Goal: Information Seeking & Learning: Learn about a topic

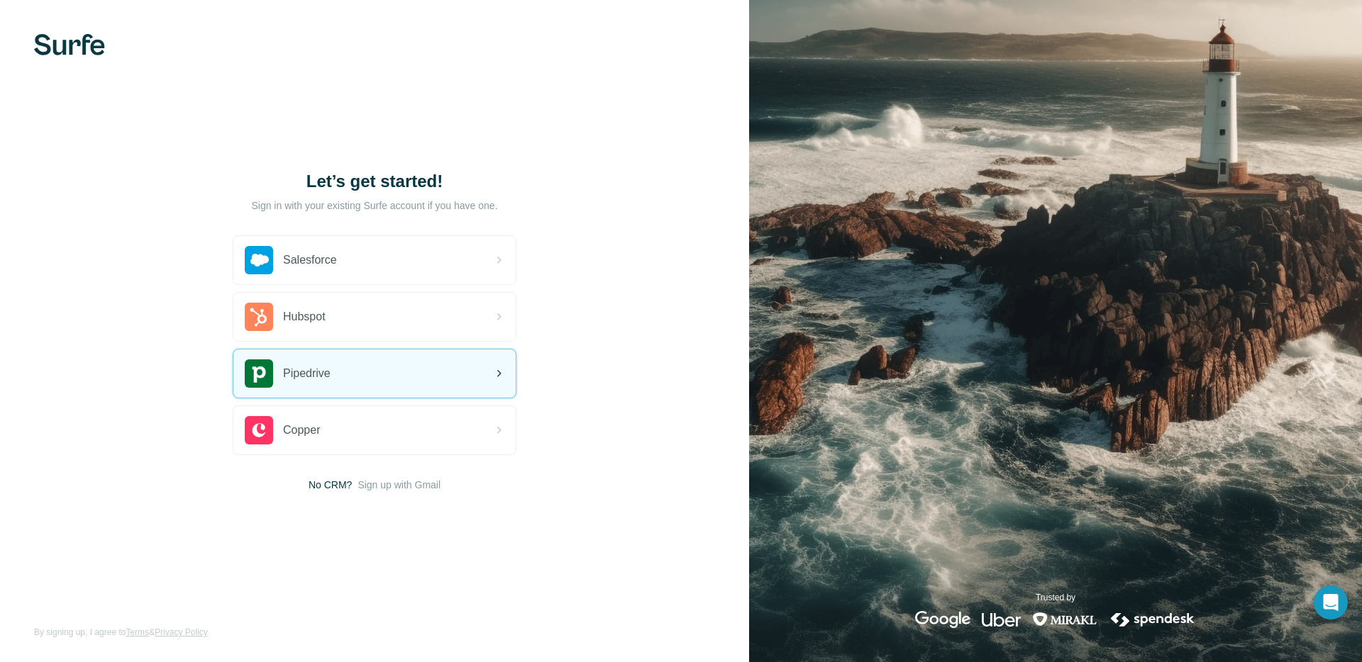
click at [383, 365] on div "Pipedrive" at bounding box center [374, 374] width 282 height 48
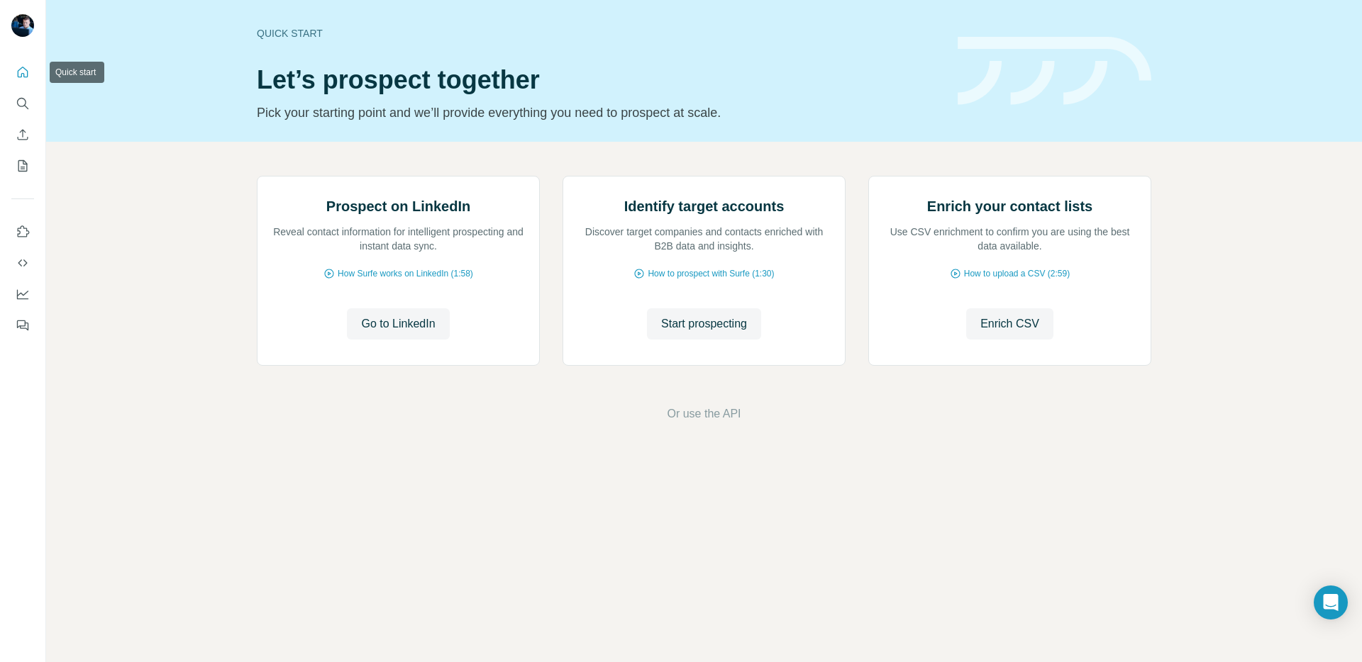
click at [23, 71] on icon "Quick start" at bounding box center [23, 72] width 14 height 14
click at [20, 88] on nav at bounding box center [22, 119] width 23 height 119
click at [26, 100] on icon "Search" at bounding box center [23, 103] width 14 height 14
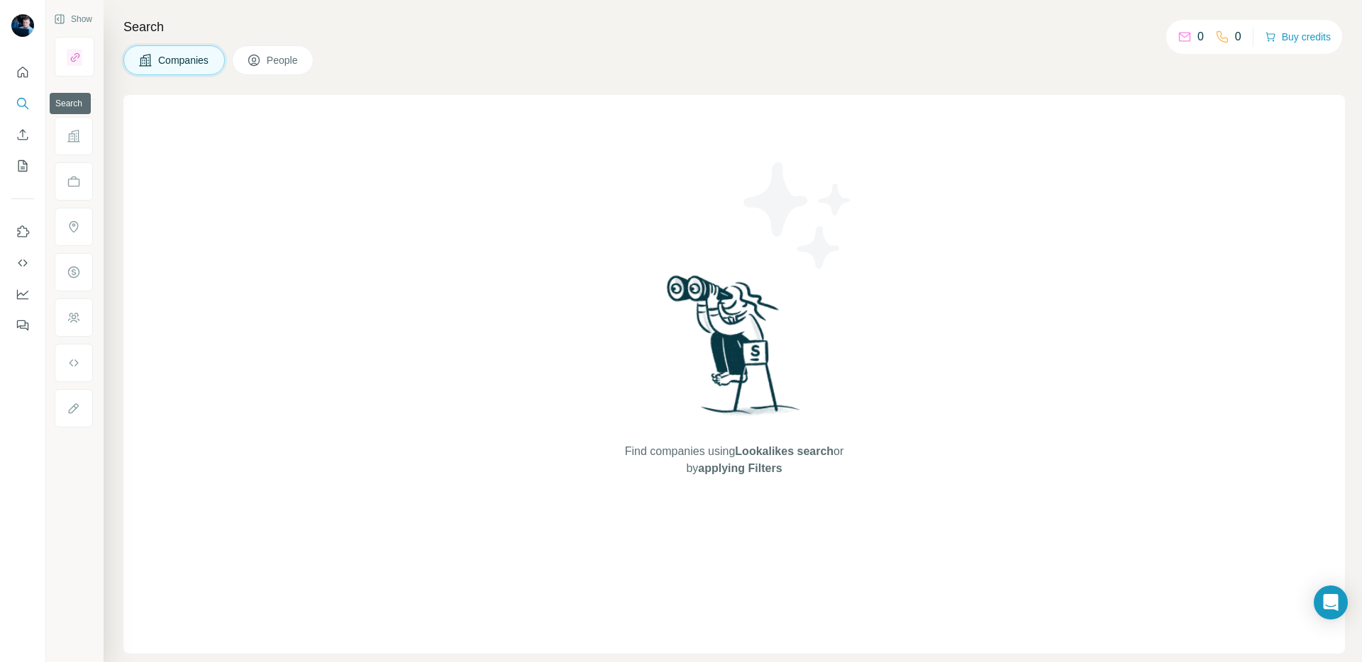
click at [26, 100] on icon "Search" at bounding box center [23, 103] width 14 height 14
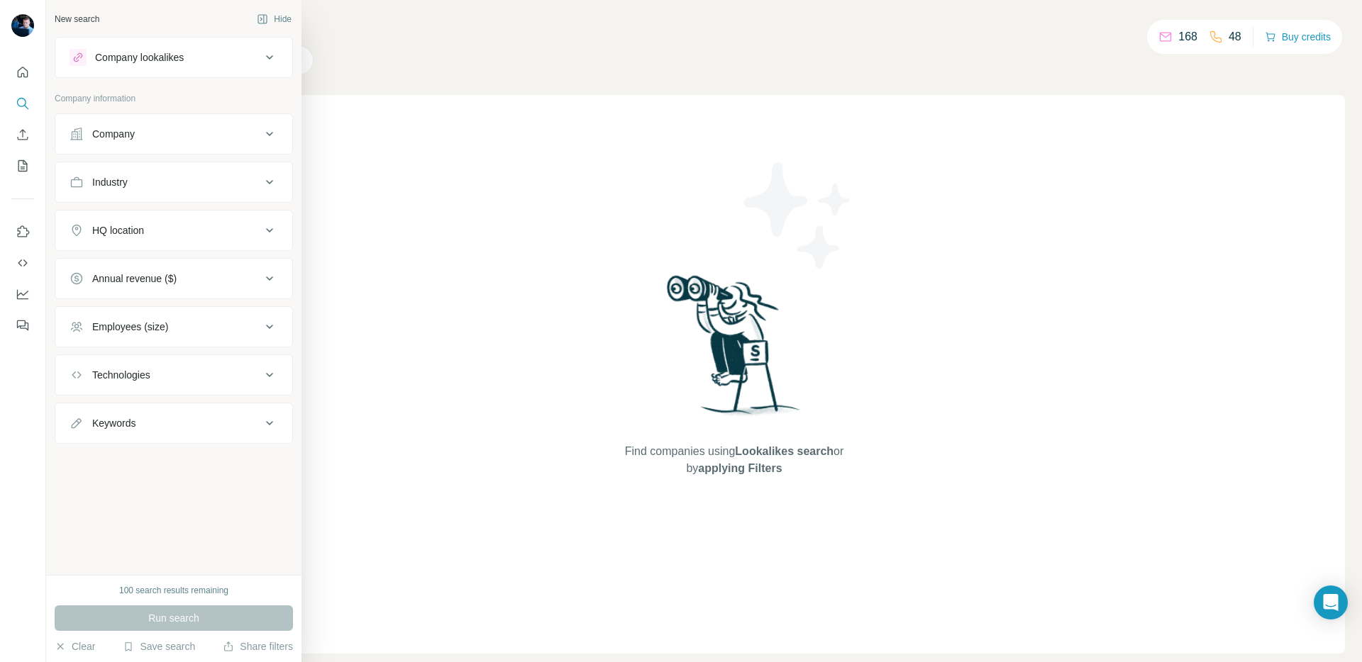
click at [123, 138] on div "Company" at bounding box center [113, 134] width 43 height 14
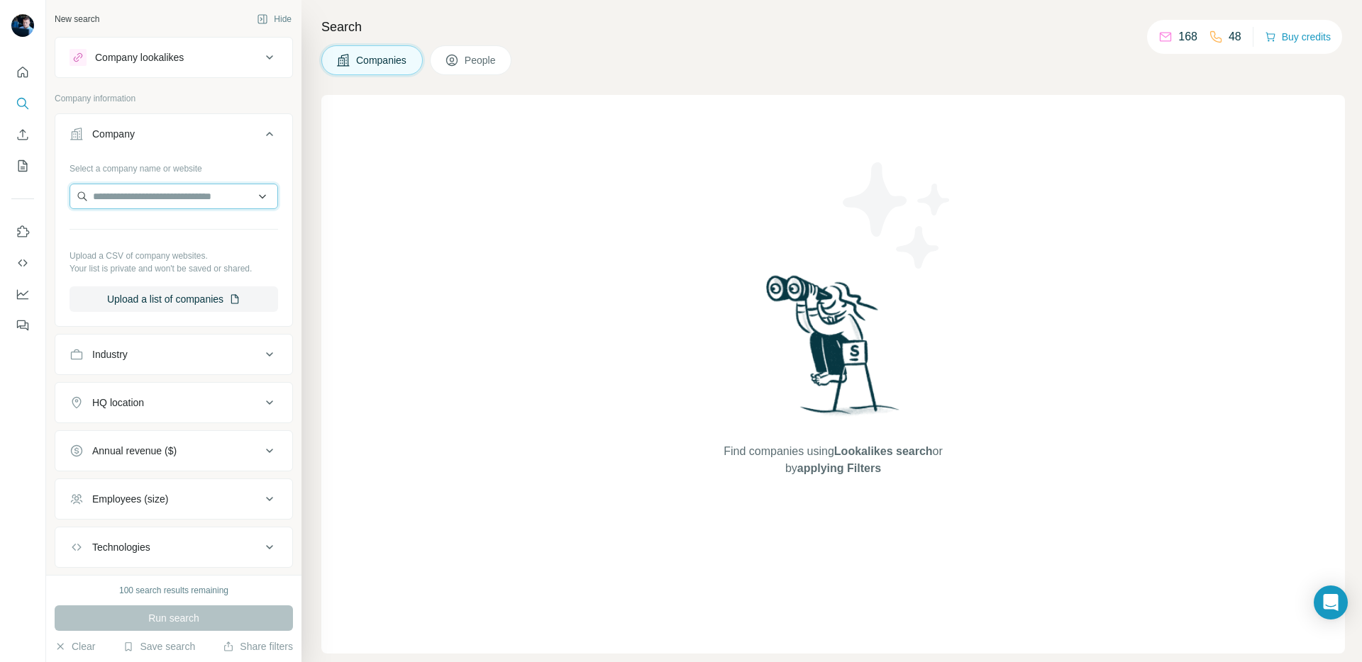
click at [137, 187] on input "text" at bounding box center [174, 197] width 209 height 26
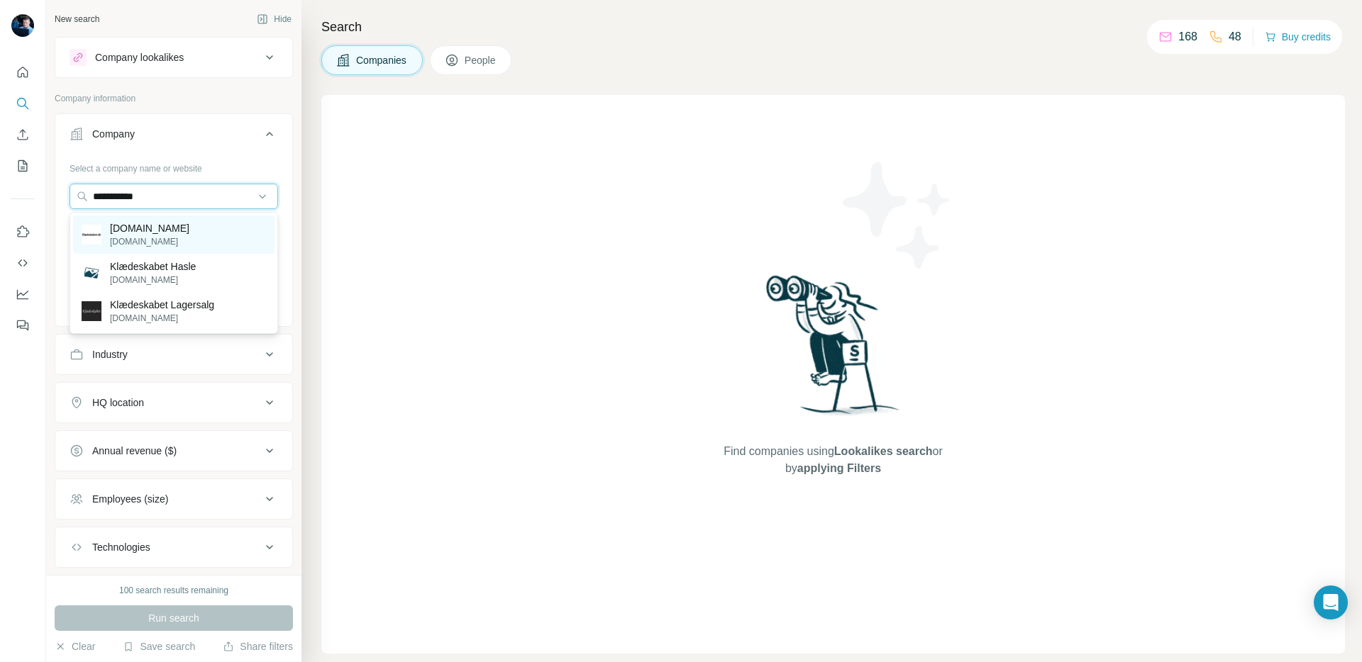
type input "**********"
click at [174, 247] on p "[DOMAIN_NAME]" at bounding box center [149, 241] width 79 height 13
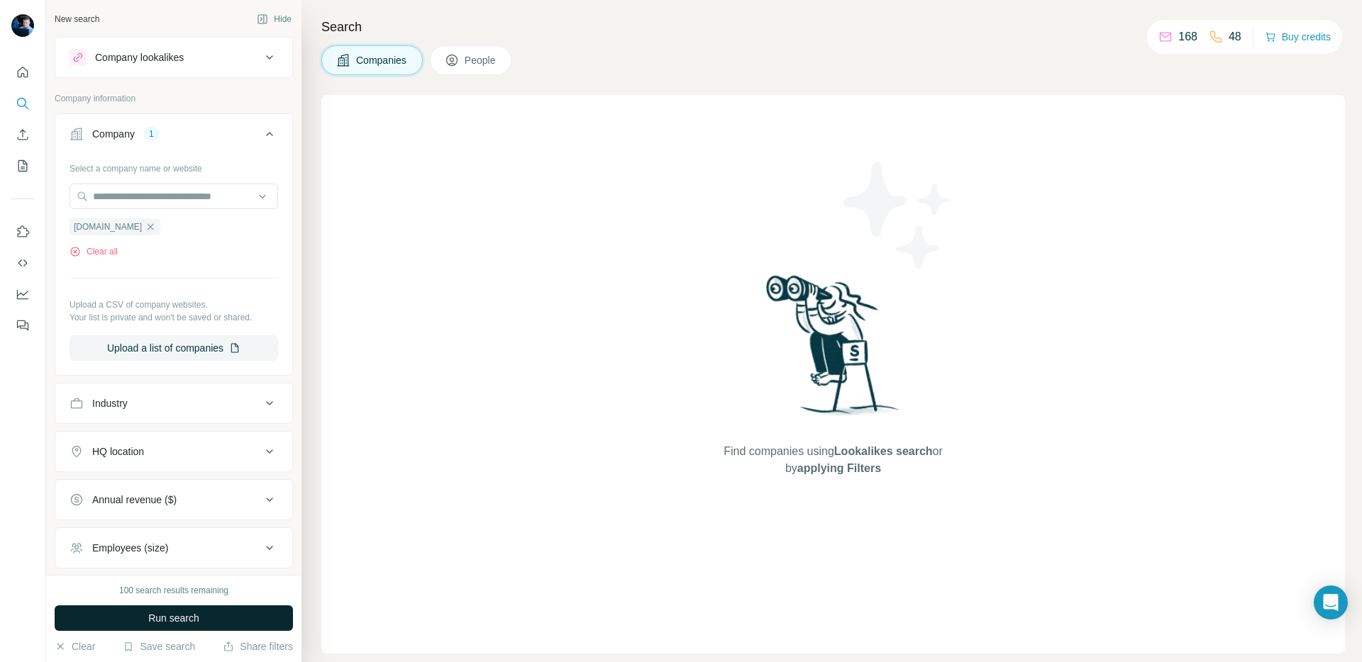
click at [187, 626] on button "Run search" at bounding box center [174, 619] width 238 height 26
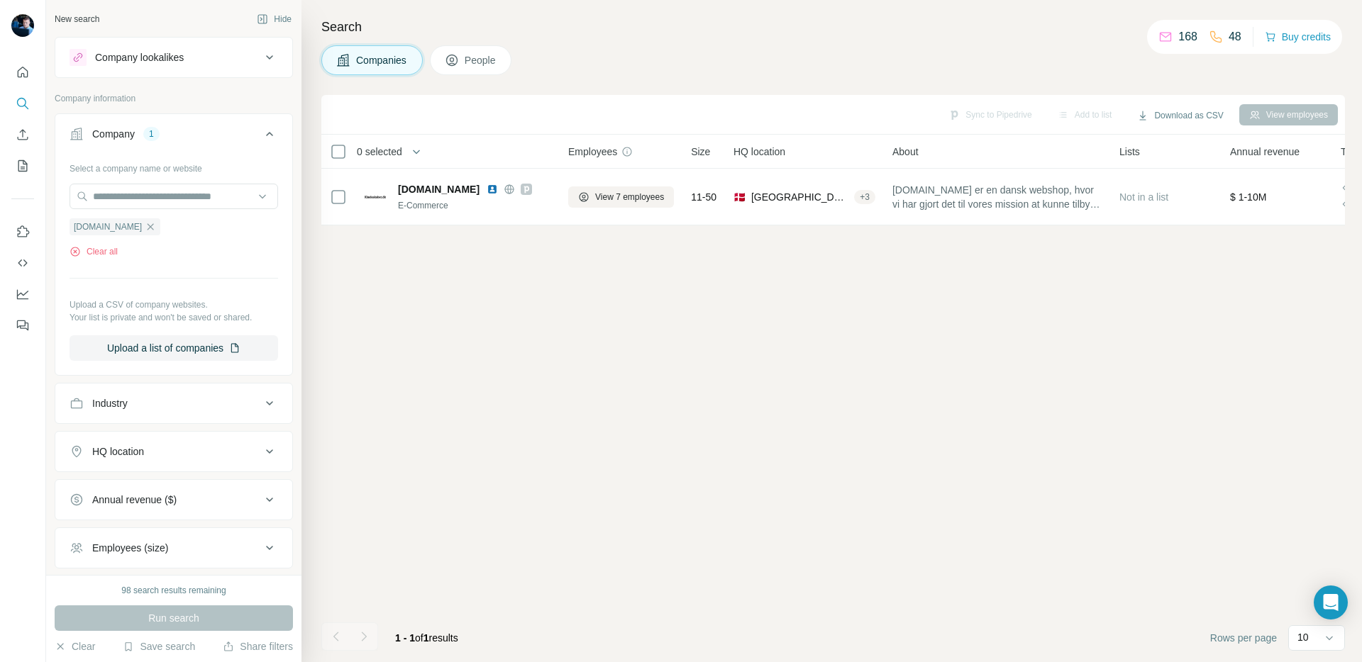
click at [263, 52] on icon at bounding box center [269, 57] width 17 height 17
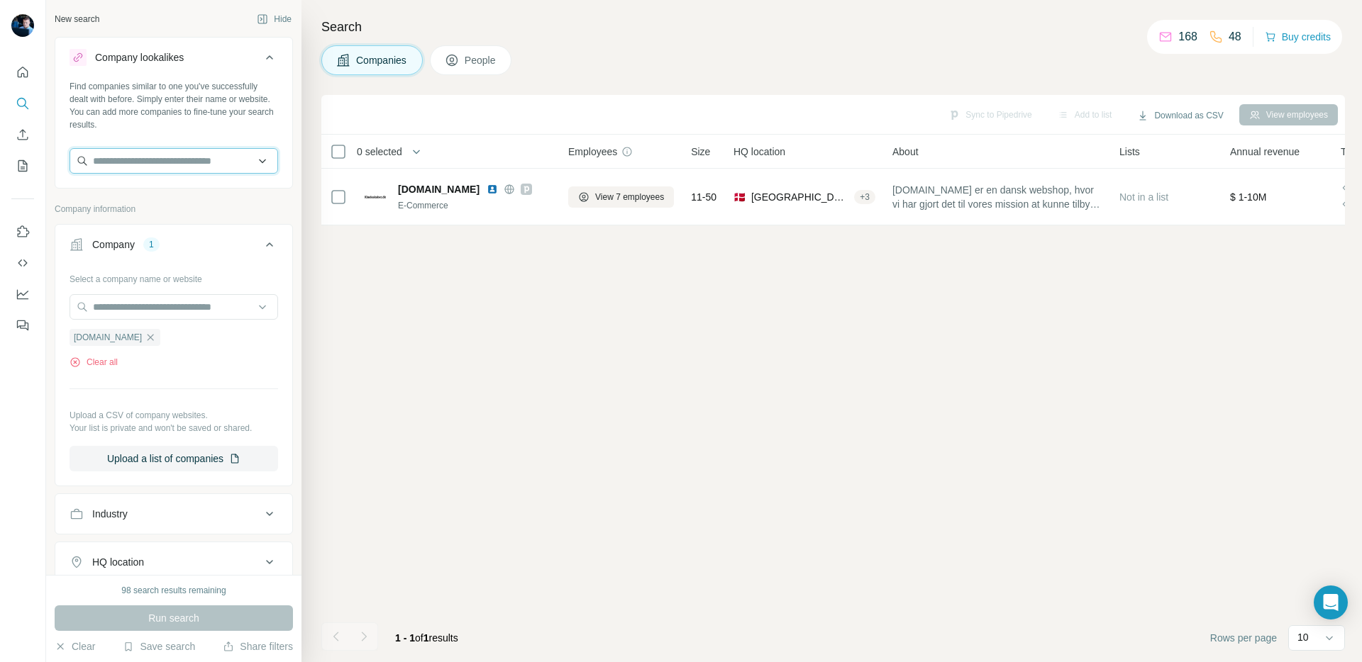
click at [213, 152] on input "text" at bounding box center [174, 161] width 209 height 26
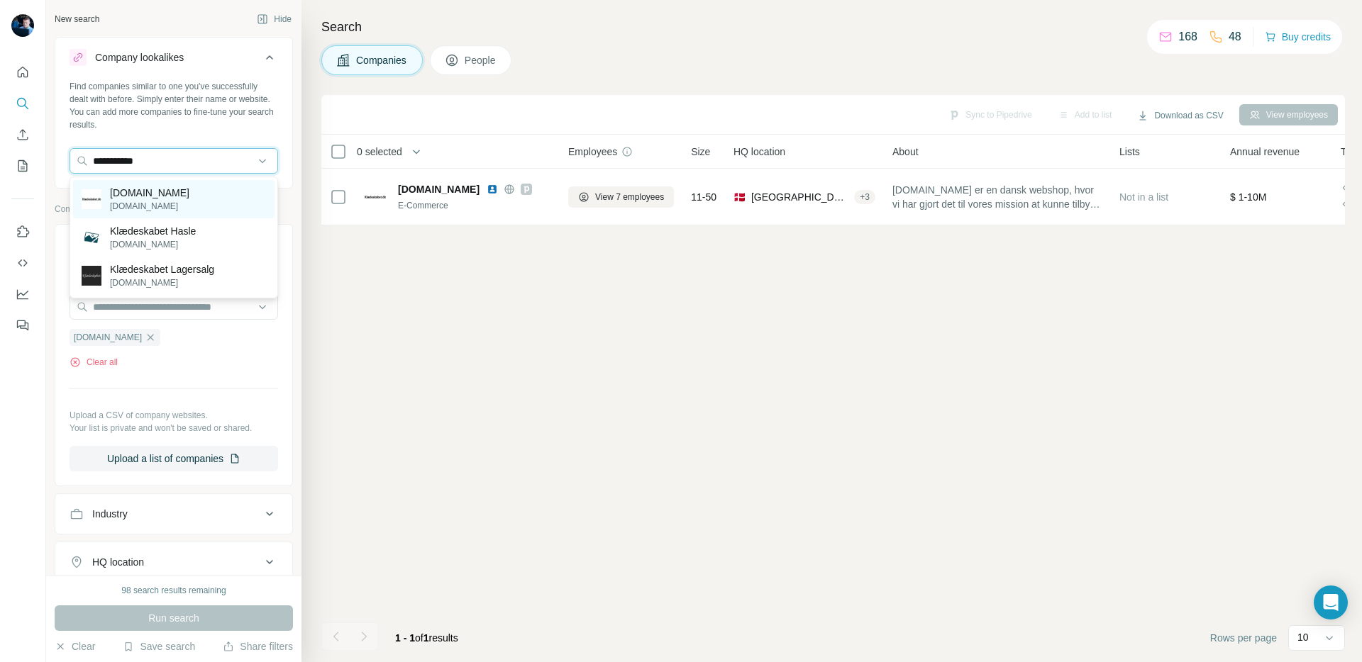
type input "**********"
click at [182, 210] on p "[DOMAIN_NAME]" at bounding box center [149, 206] width 79 height 13
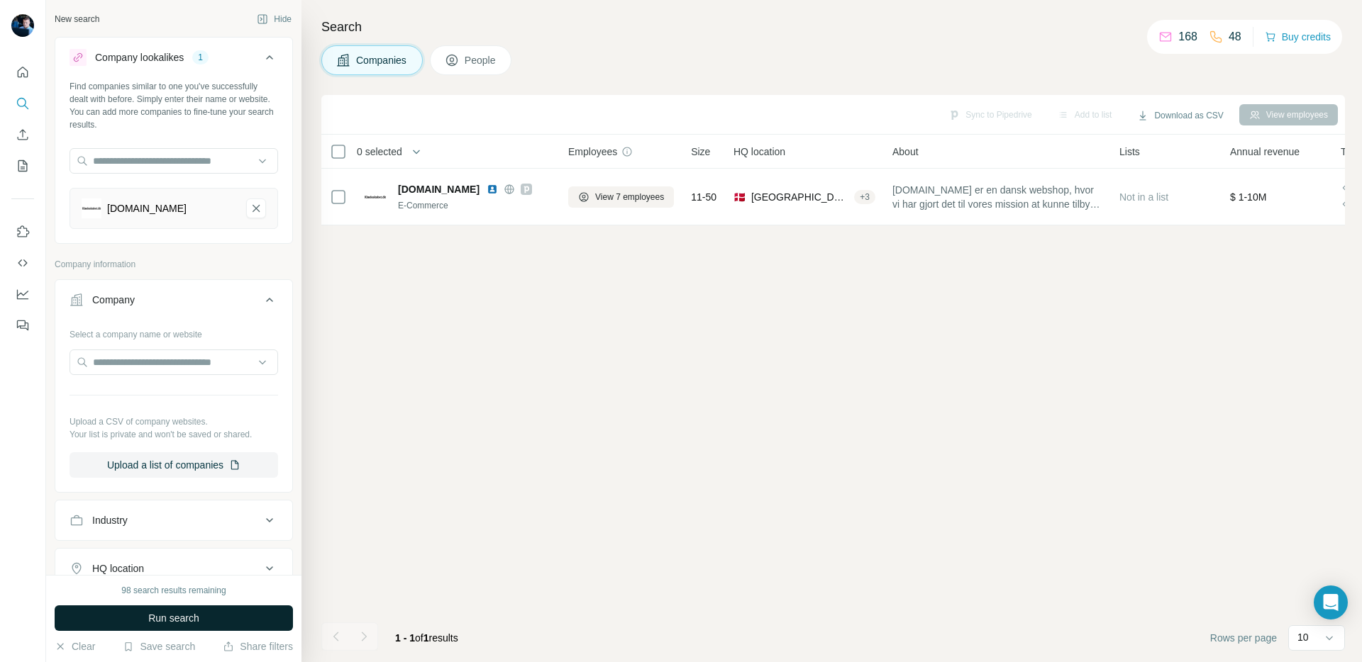
click at [135, 623] on button "Run search" at bounding box center [174, 619] width 238 height 26
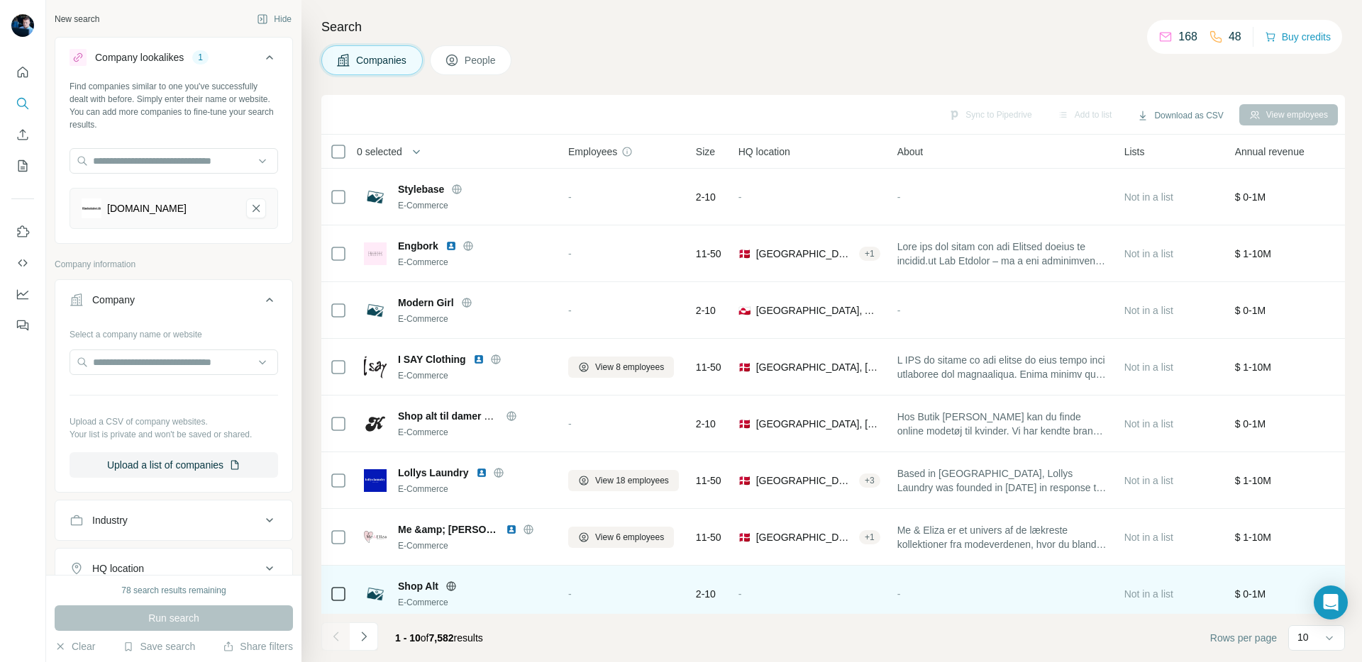
scroll to position [122, 0]
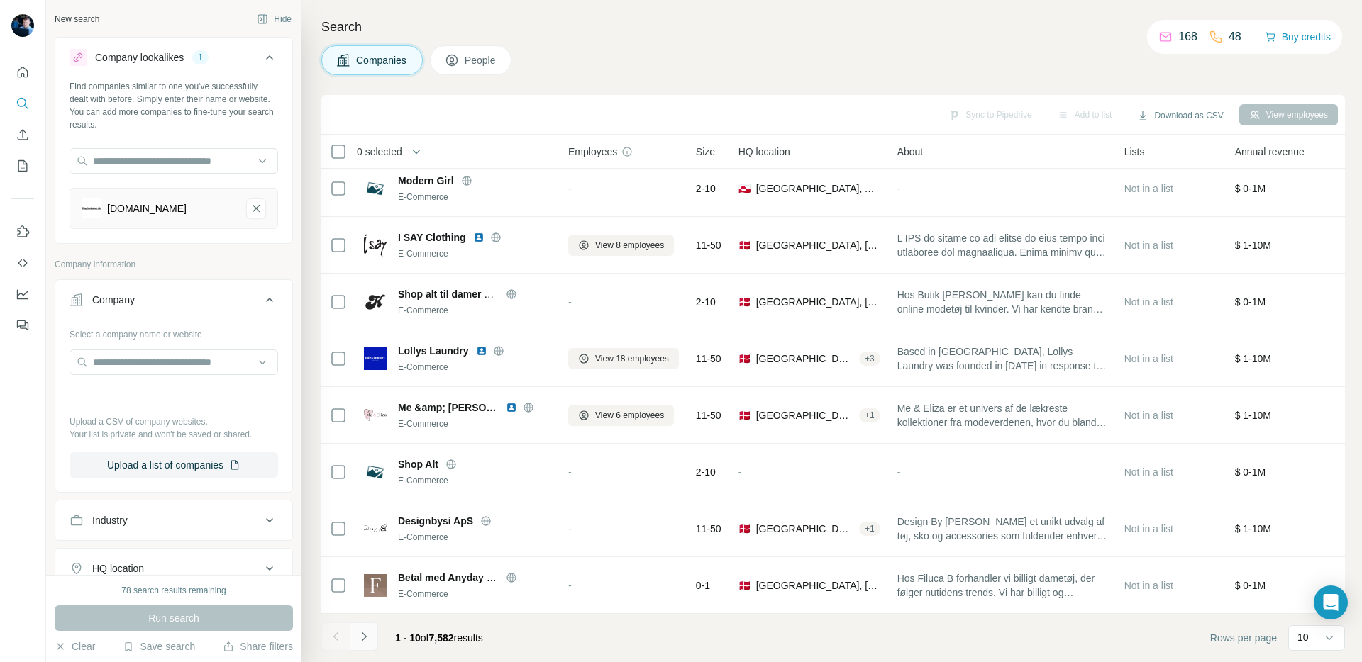
click at [368, 637] on icon "Navigate to next page" at bounding box center [364, 637] width 14 height 14
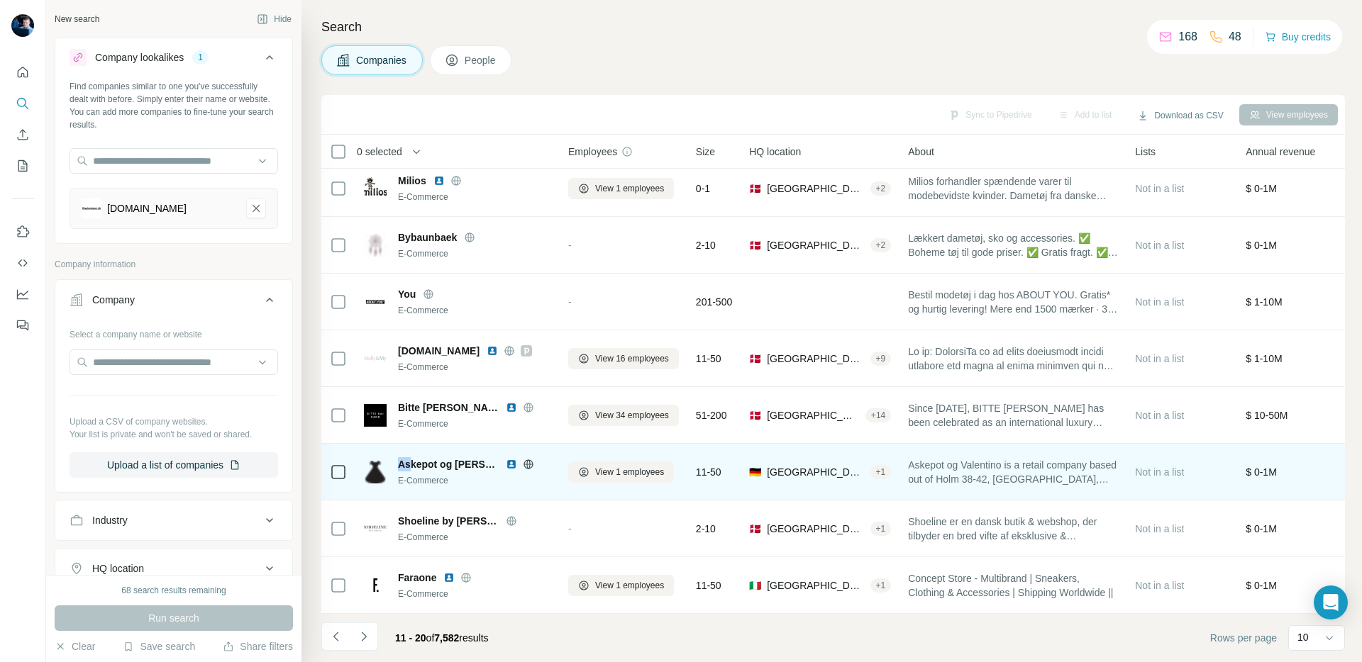
drag, startPoint x: 400, startPoint y: 465, endPoint x: 410, endPoint y: 465, distance: 9.9
click at [410, 465] on span "Askepot og [PERSON_NAME]" at bounding box center [448, 464] width 101 height 14
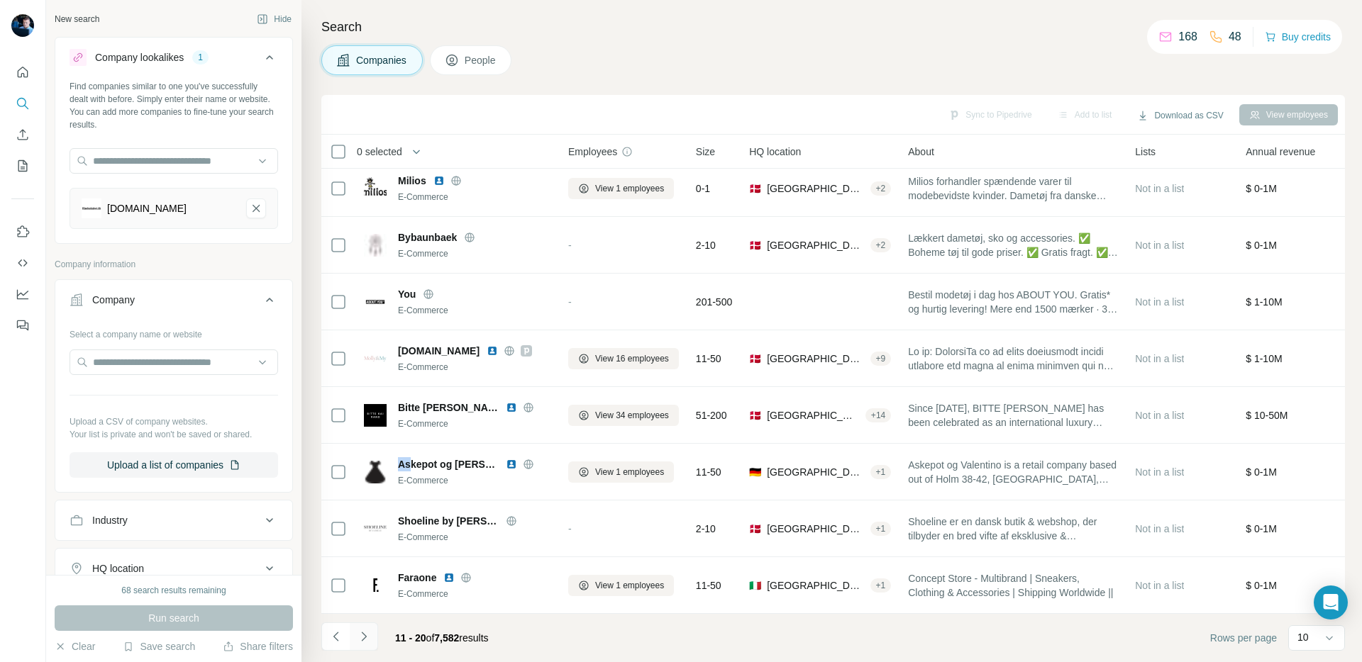
click at [365, 633] on icon "Navigate to next page" at bounding box center [364, 637] width 14 height 14
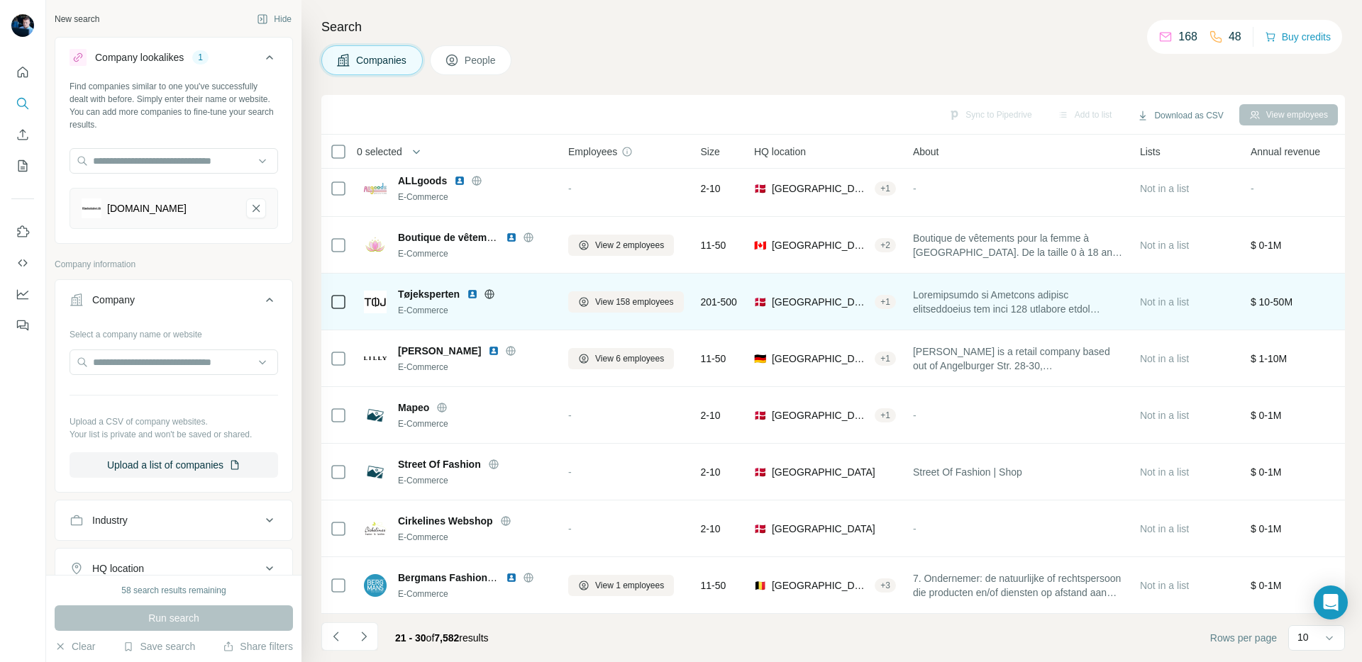
click at [474, 297] on img at bounding box center [472, 294] width 11 height 11
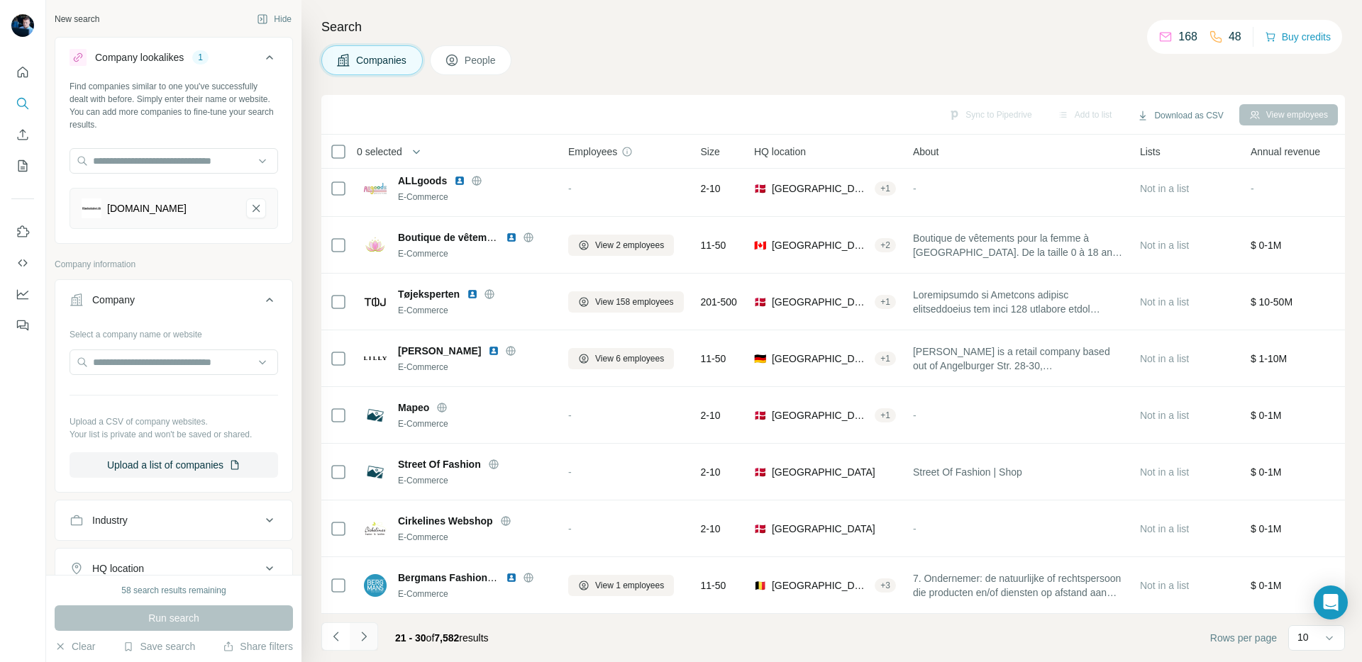
click at [362, 637] on icon "Navigate to next page" at bounding box center [364, 637] width 14 height 14
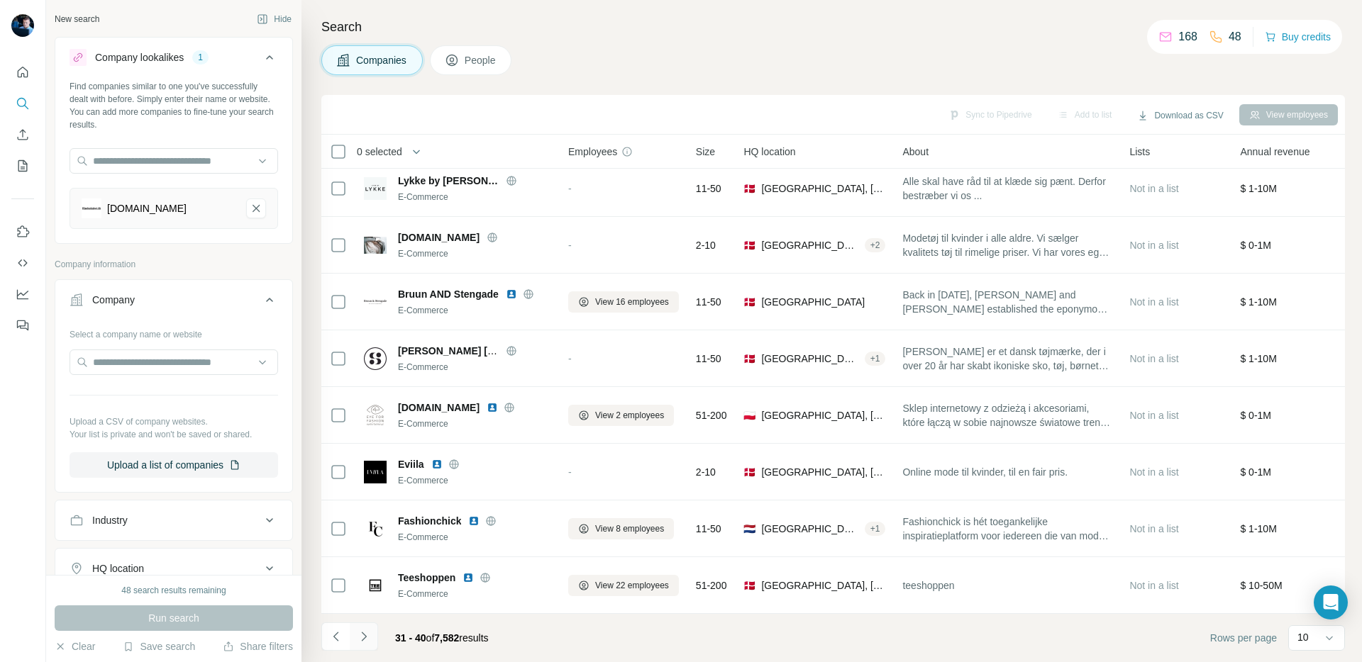
click at [370, 627] on button "Navigate to next page" at bounding box center [364, 637] width 28 height 28
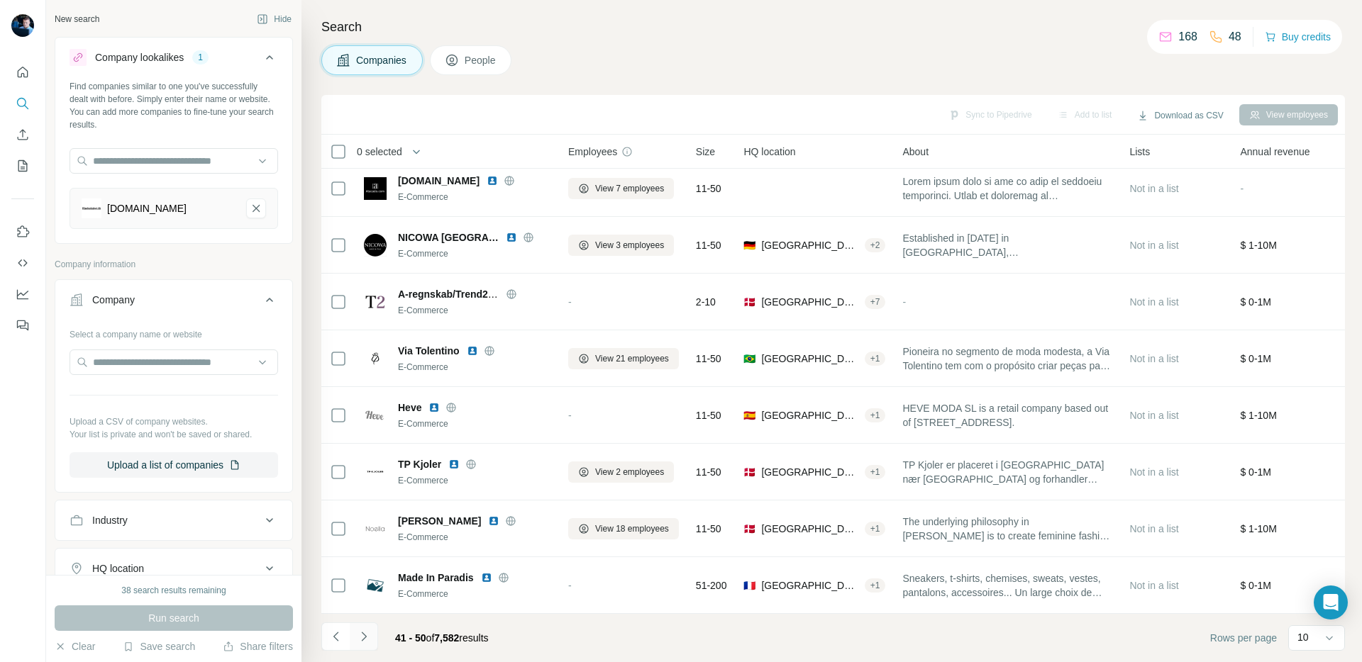
click at [362, 647] on button "Navigate to next page" at bounding box center [364, 637] width 28 height 28
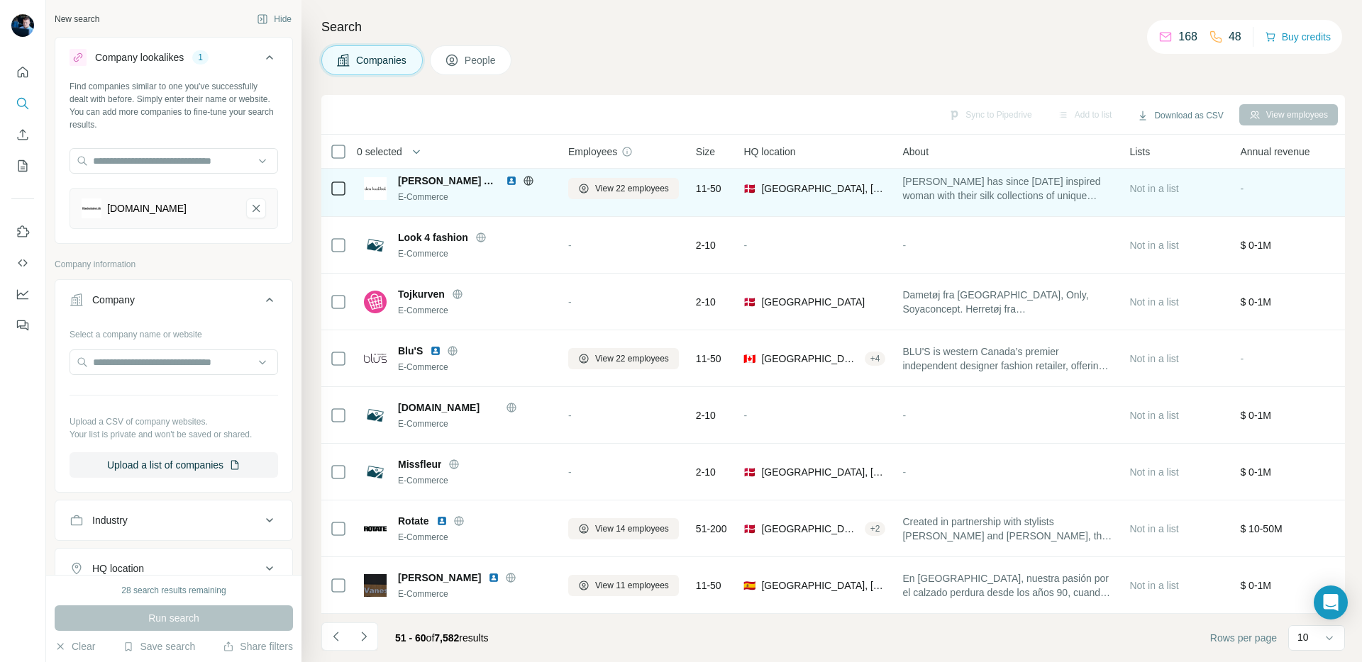
click at [506, 180] on img at bounding box center [511, 180] width 11 height 11
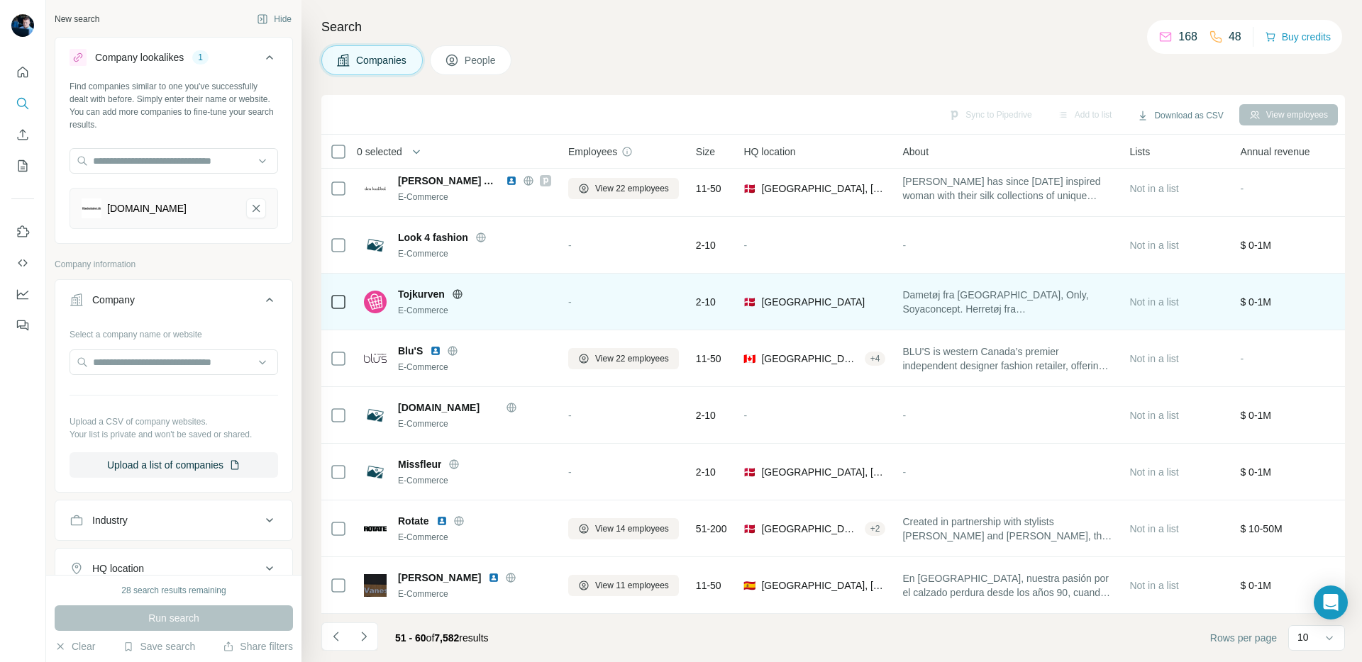
click at [456, 296] on icon at bounding box center [457, 294] width 11 height 11
click at [1028, 301] on span "Dametøj fra [GEOGRAPHIC_DATA], Only, Soyaconcept. Herretøj fra [GEOGRAPHIC_DATA…" at bounding box center [1007, 302] width 210 height 28
click at [1106, 316] on div "Dametøj fra [GEOGRAPHIC_DATA], Only, Soyaconcept. Herretøj fra [GEOGRAPHIC_DATA…" at bounding box center [1007, 301] width 210 height 39
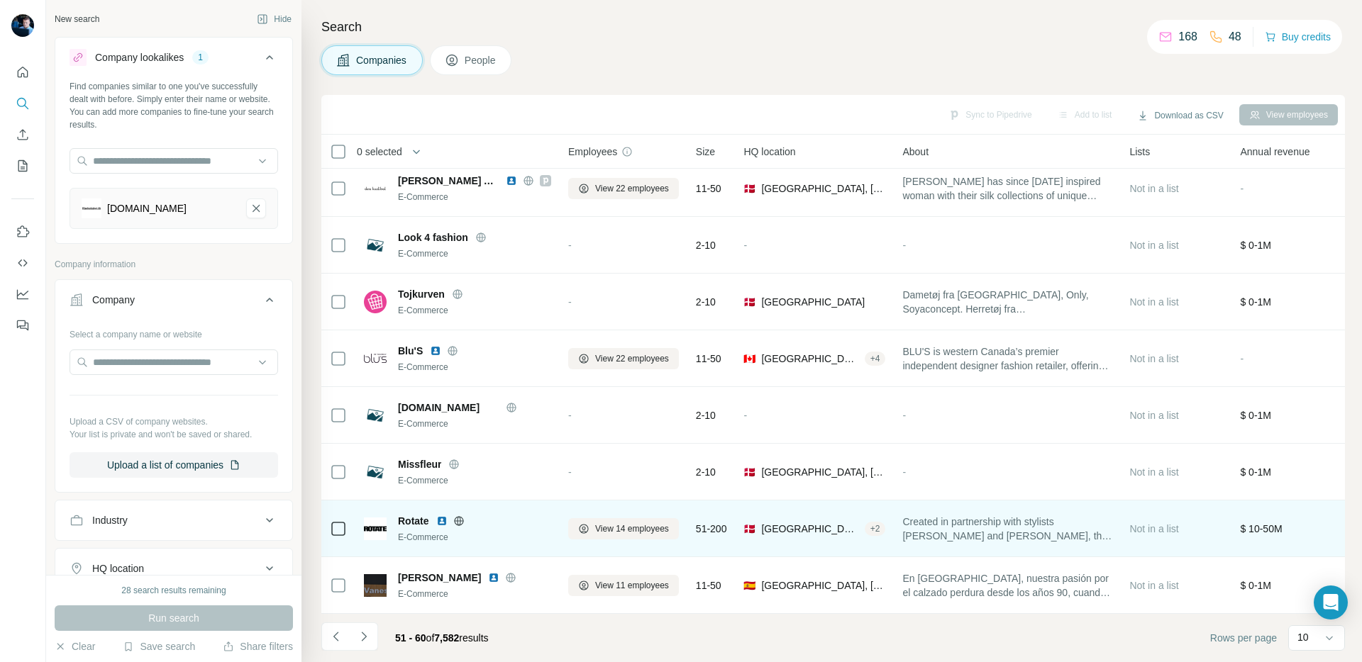
click at [442, 523] on img at bounding box center [441, 521] width 11 height 11
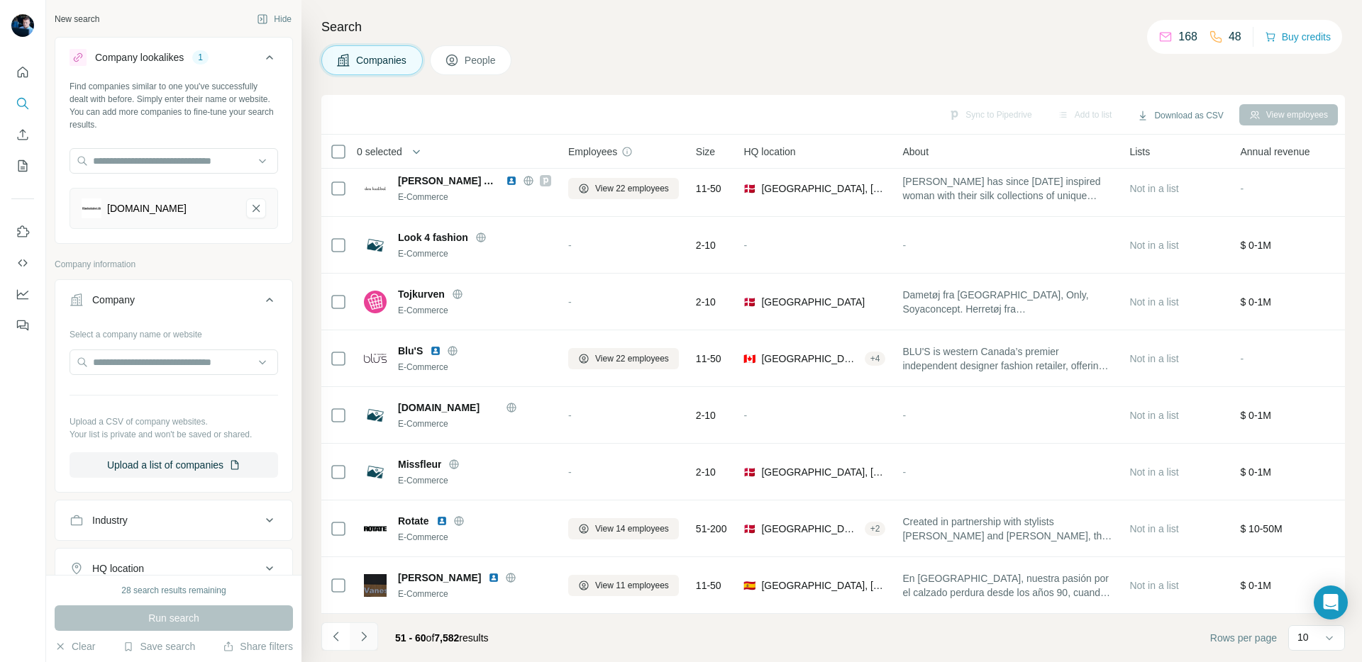
click at [367, 635] on icon "Navigate to next page" at bounding box center [364, 637] width 14 height 14
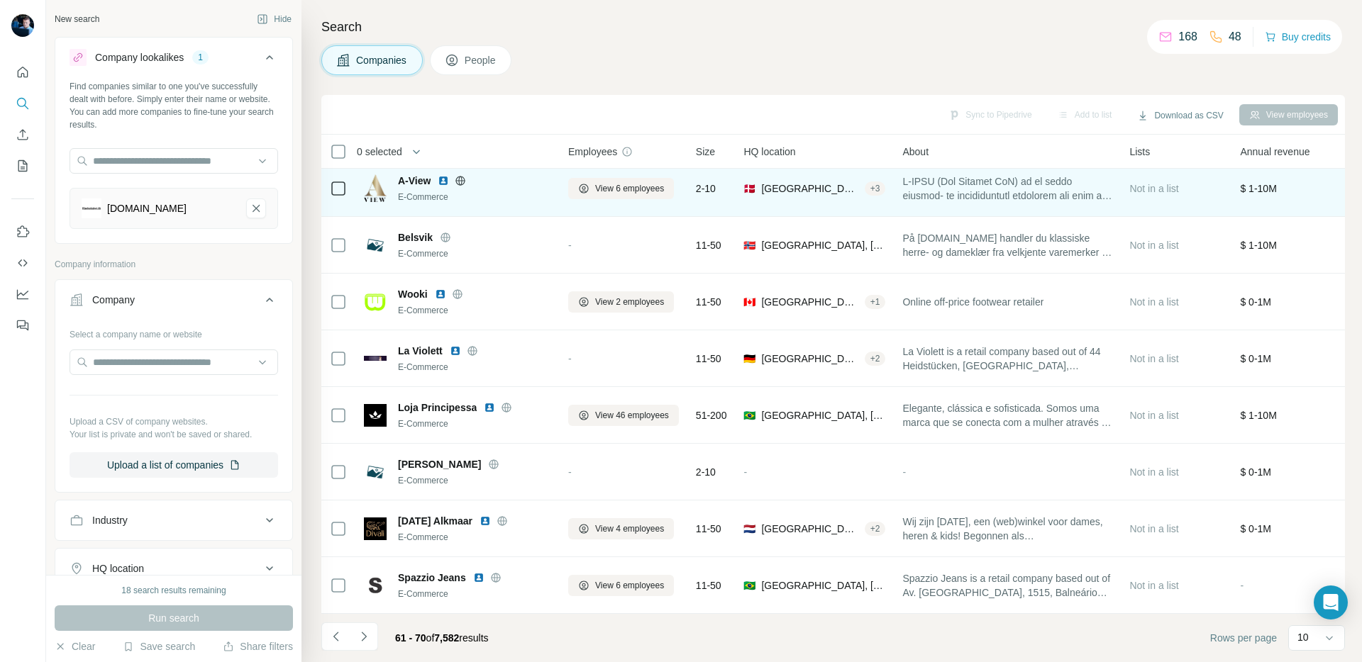
click at [441, 179] on img at bounding box center [443, 180] width 11 height 11
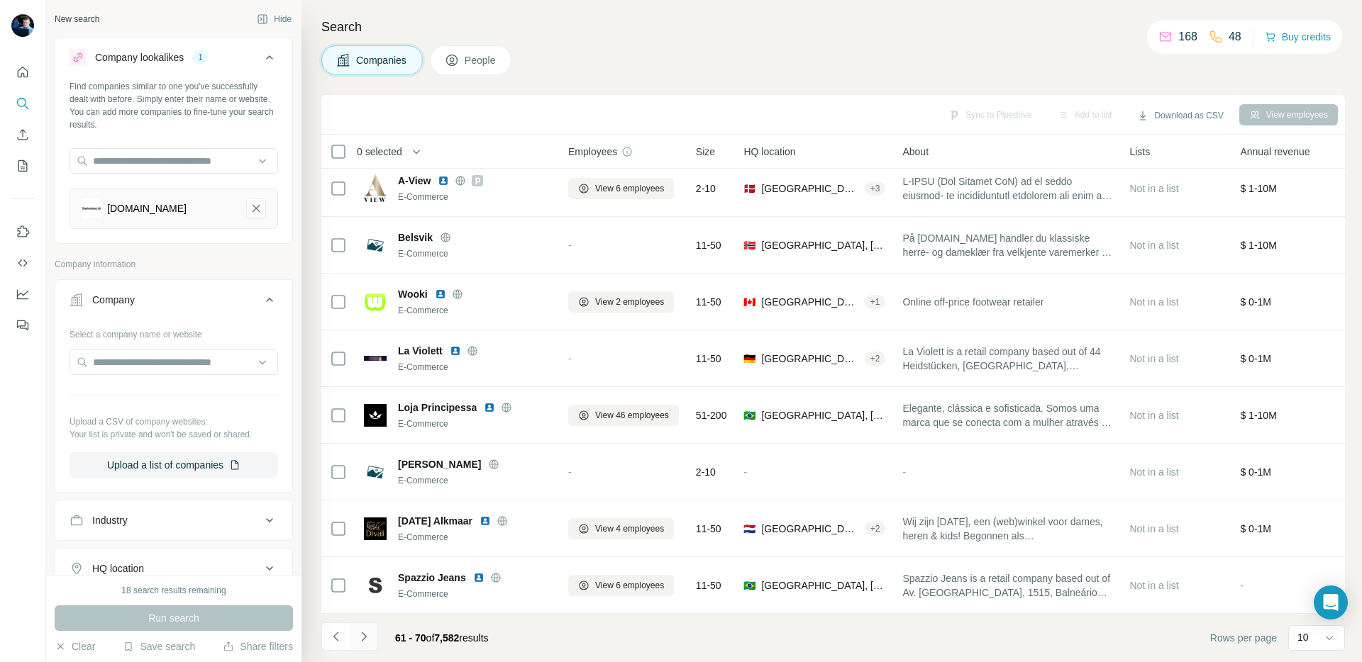
click at [368, 630] on icon "Navigate to next page" at bounding box center [364, 637] width 14 height 14
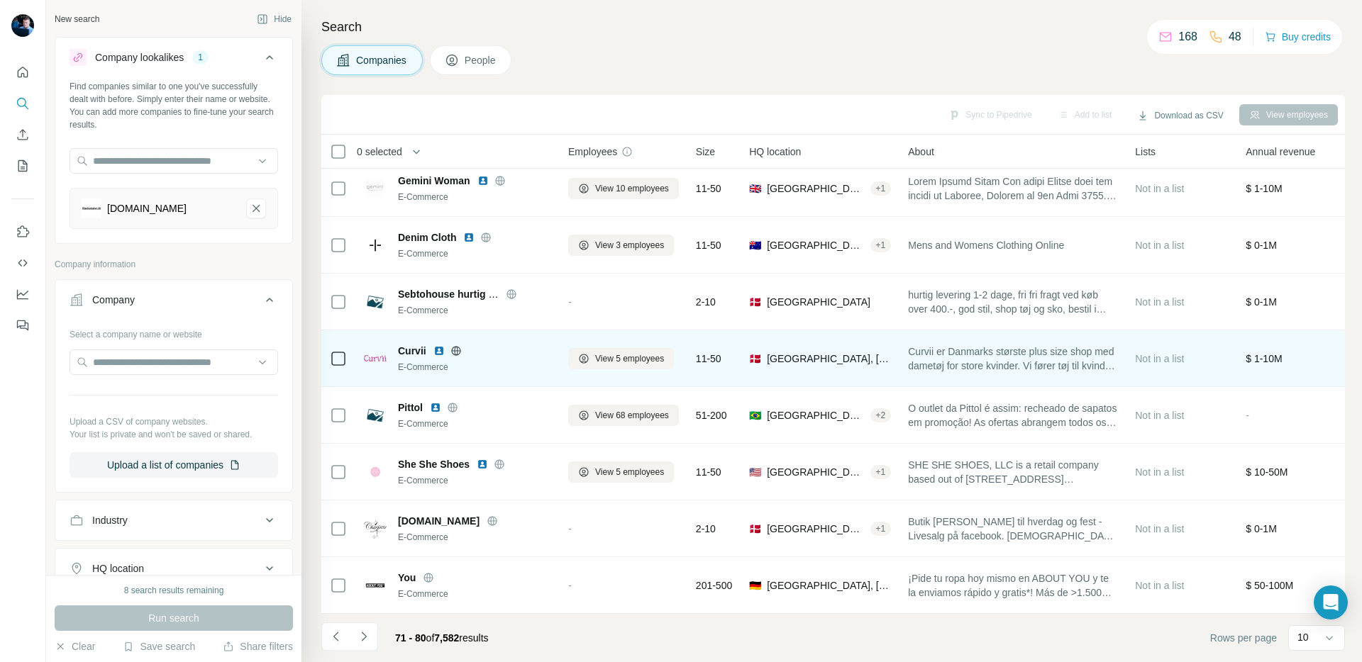
click at [437, 351] on img at bounding box center [438, 350] width 11 height 11
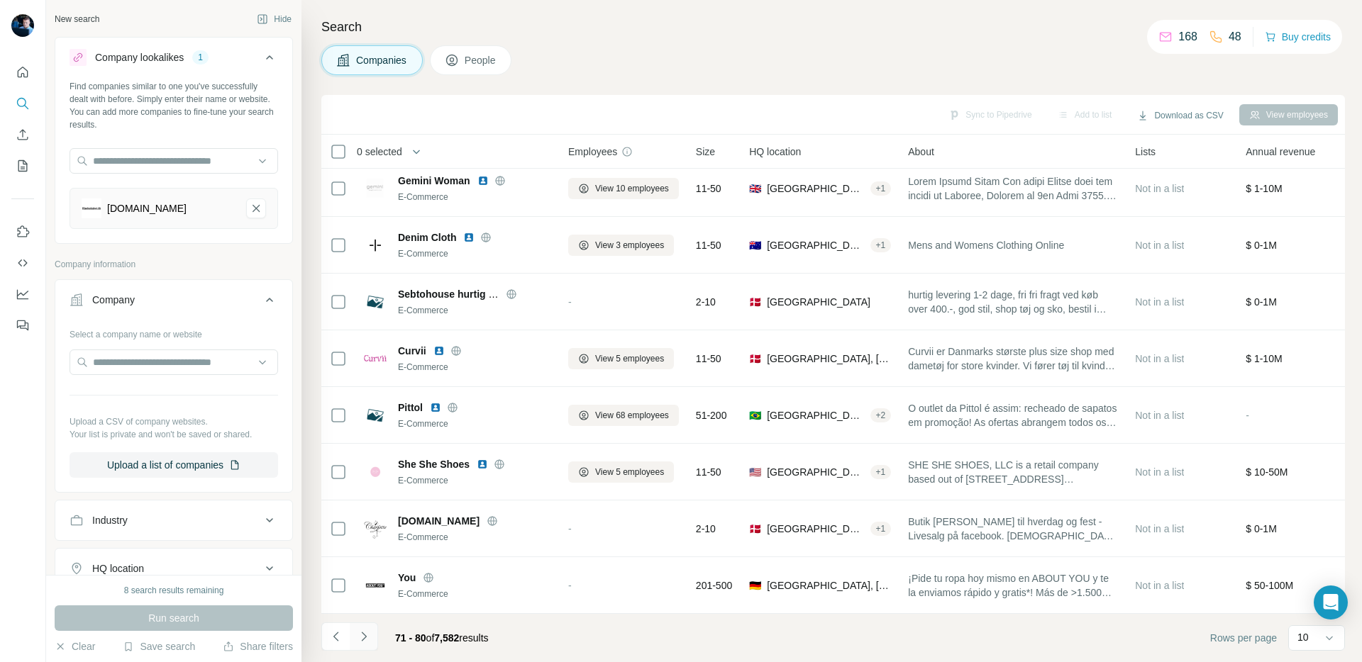
click at [365, 638] on icon "Navigate to next page" at bounding box center [364, 637] width 14 height 14
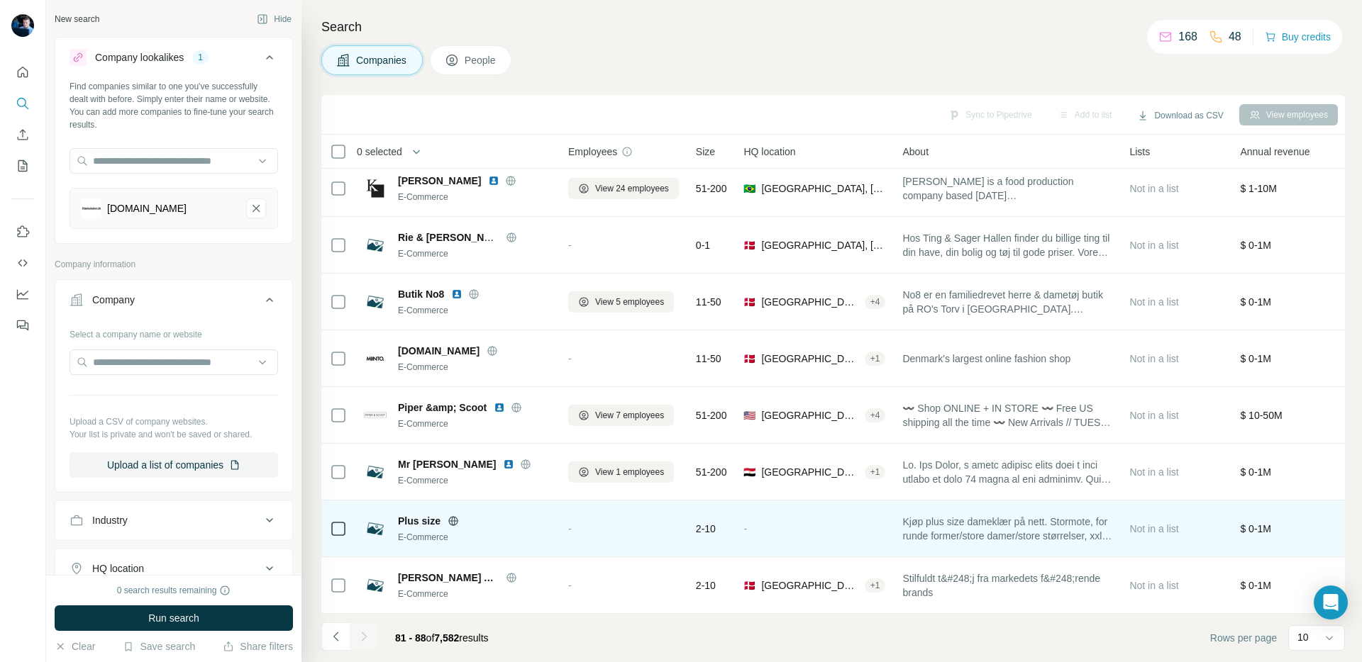
scroll to position [9, 6]
